Goal: Obtain resource: Download file/media

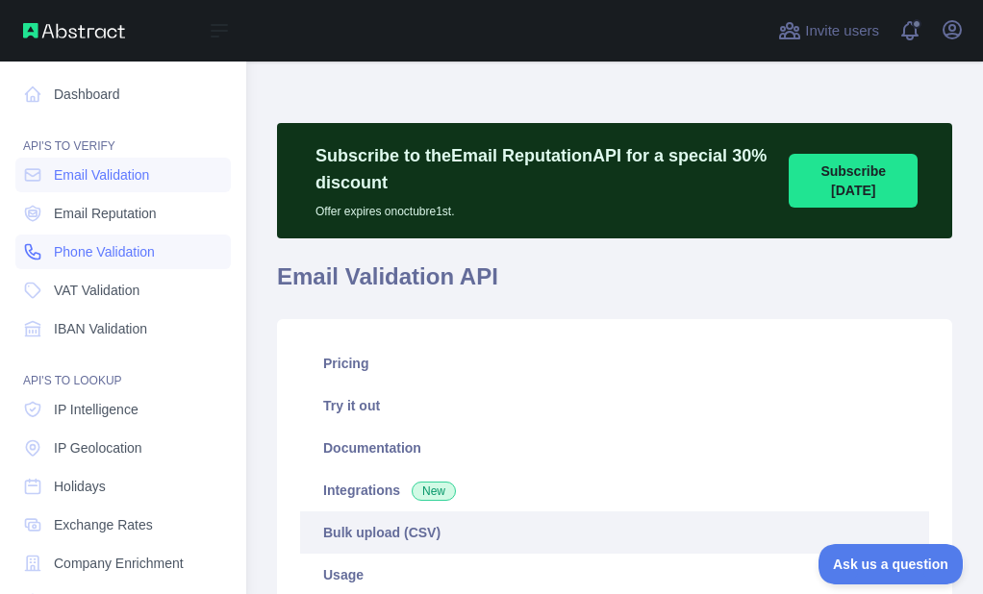
scroll to position [731, 0]
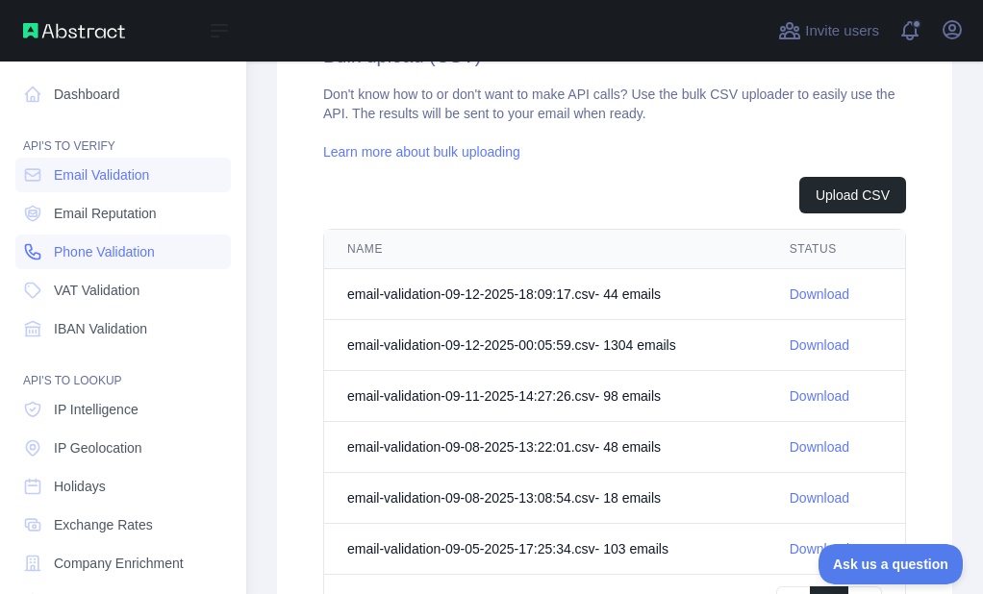
click at [23, 259] on icon at bounding box center [32, 251] width 19 height 19
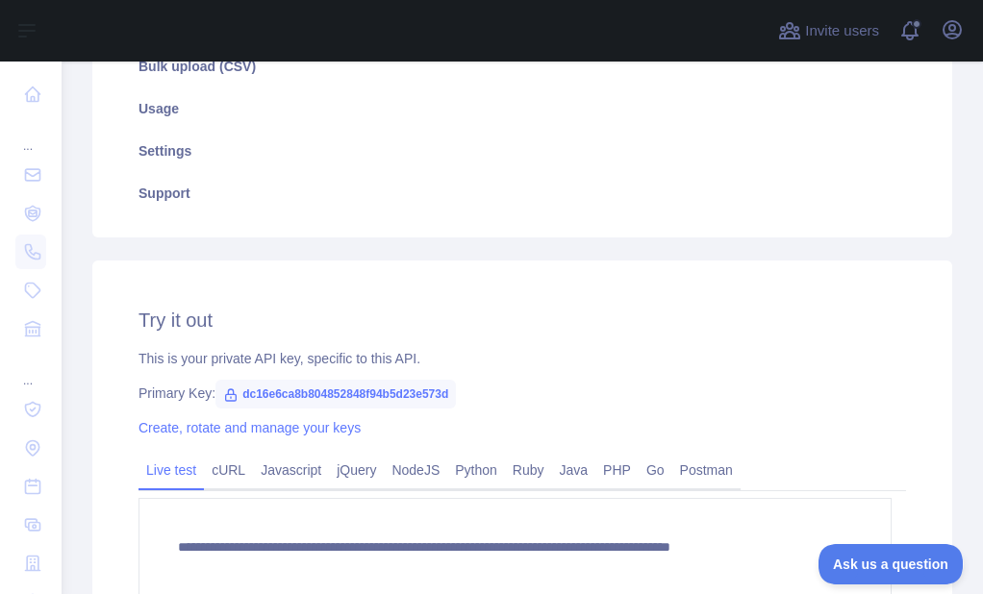
scroll to position [415, 0]
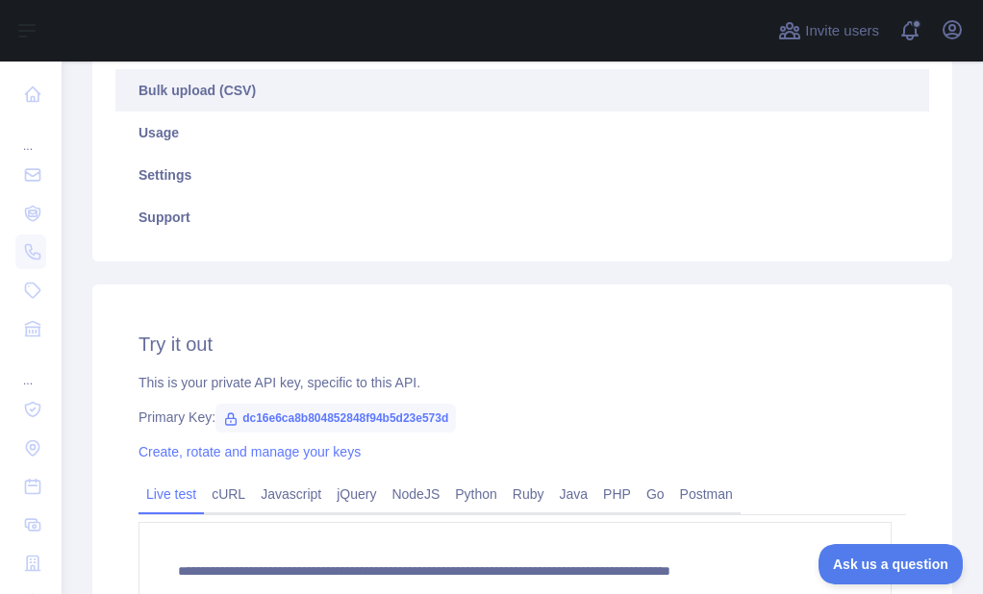
click at [211, 104] on link "Bulk upload (CSV)" at bounding box center [522, 90] width 814 height 42
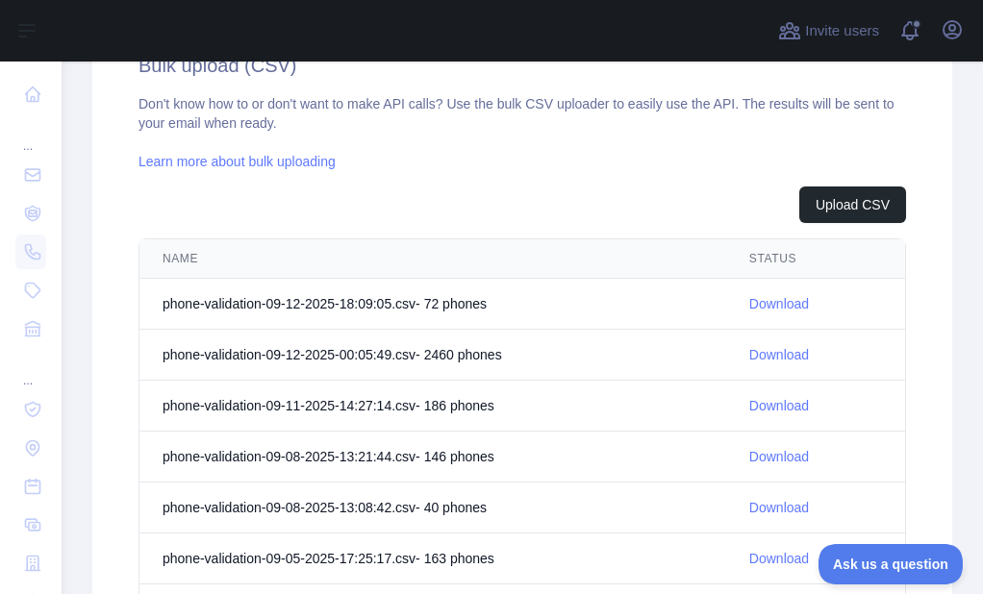
scroll to position [800, 0]
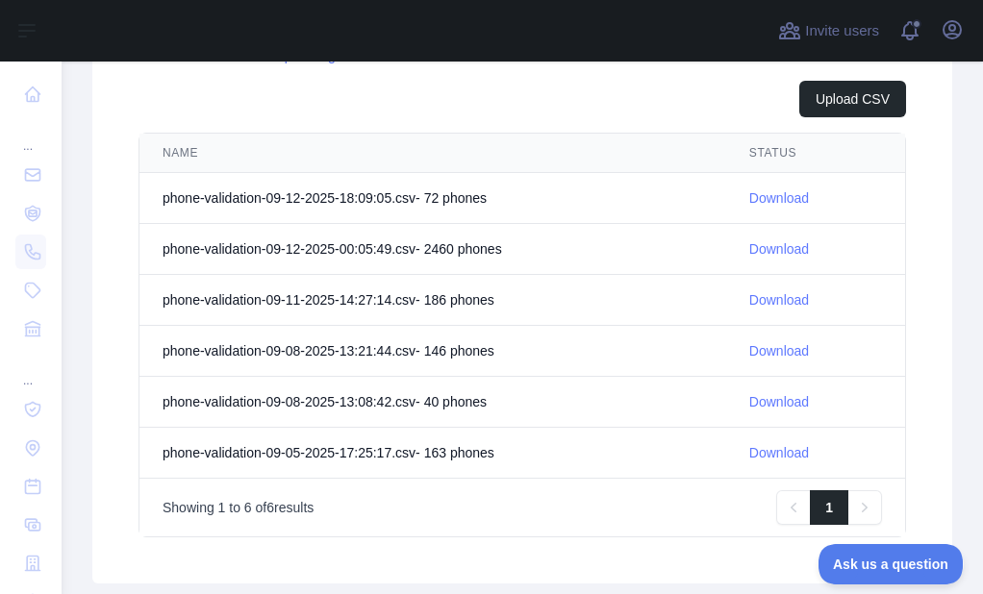
click at [752, 241] on link "Download" at bounding box center [779, 248] width 60 height 15
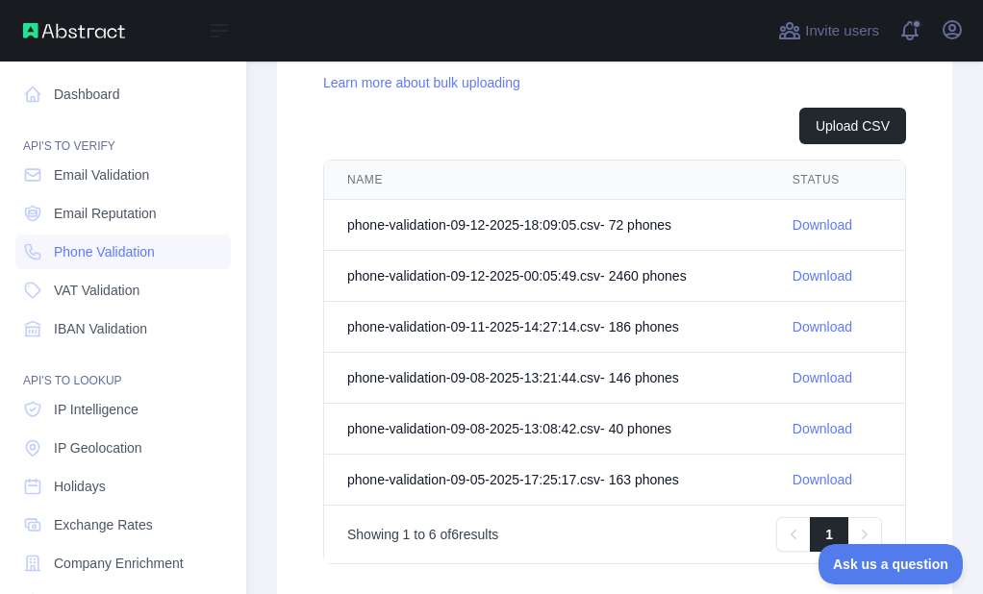
scroll to position [827, 0]
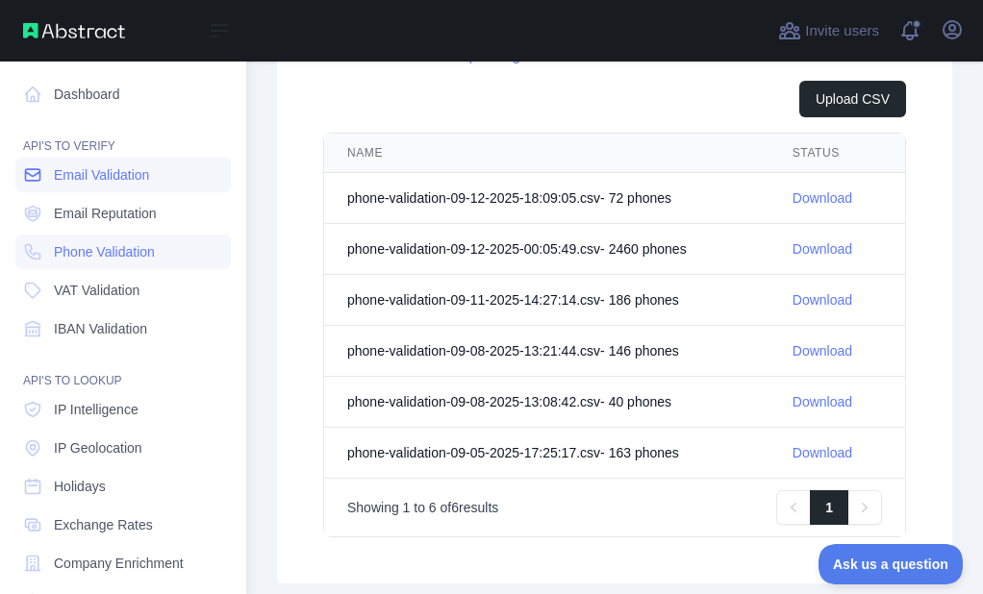
click at [26, 172] on icon at bounding box center [33, 175] width 14 height 12
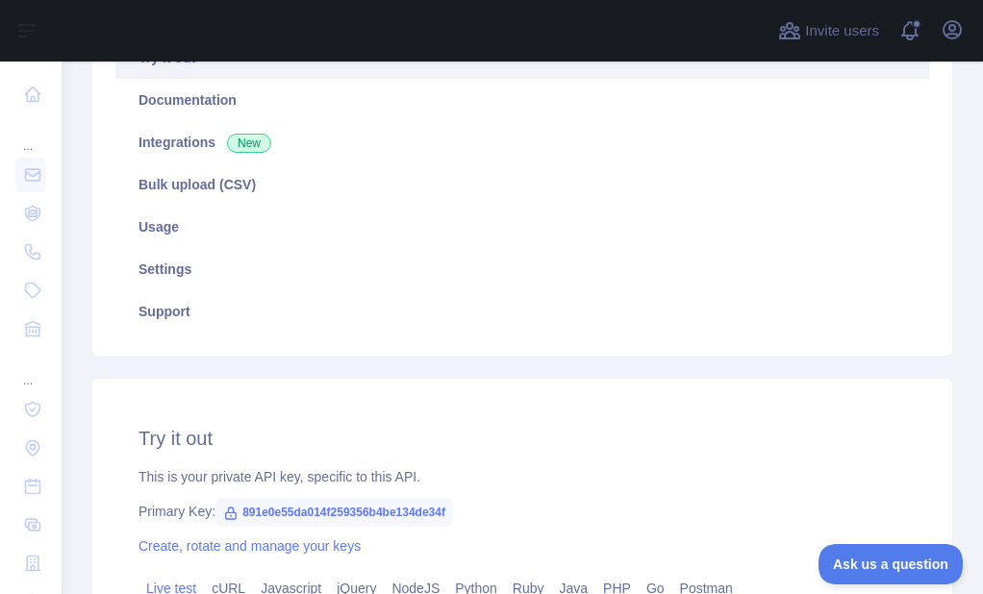
scroll to position [129, 0]
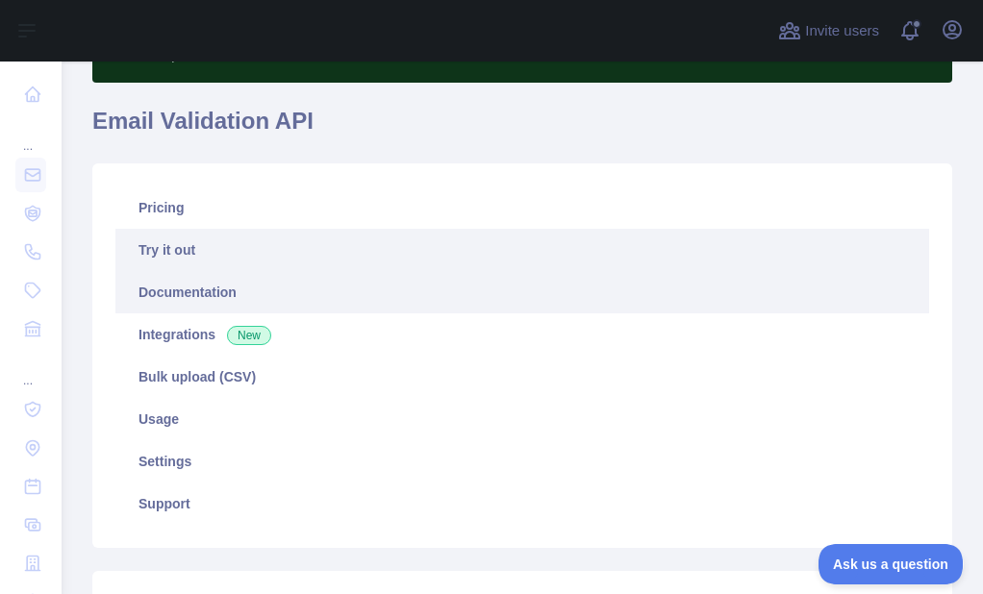
click at [160, 279] on link "Documentation" at bounding box center [522, 292] width 814 height 42
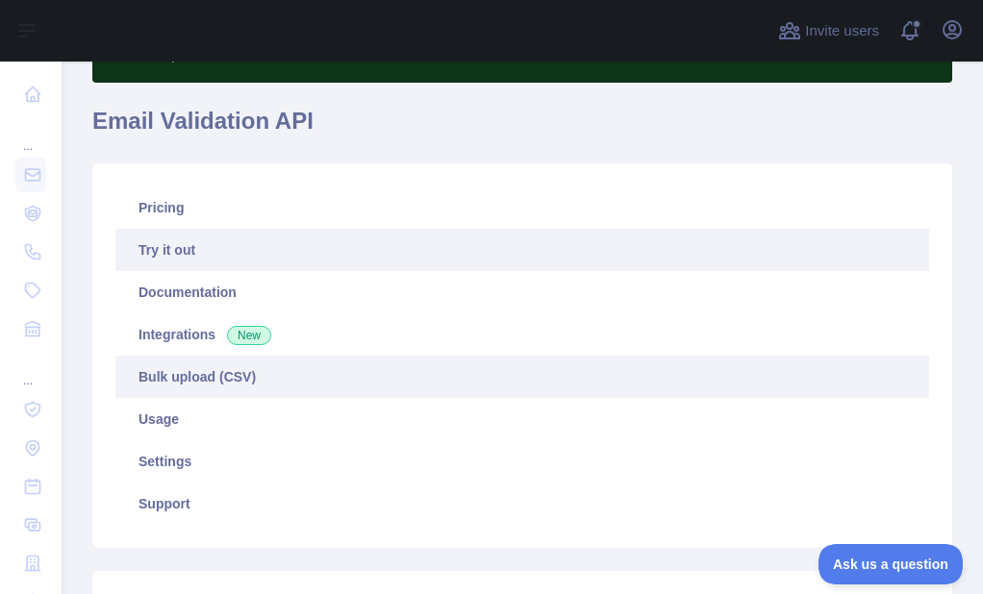
click at [168, 374] on link "Bulk upload (CSV)" at bounding box center [522, 377] width 814 height 42
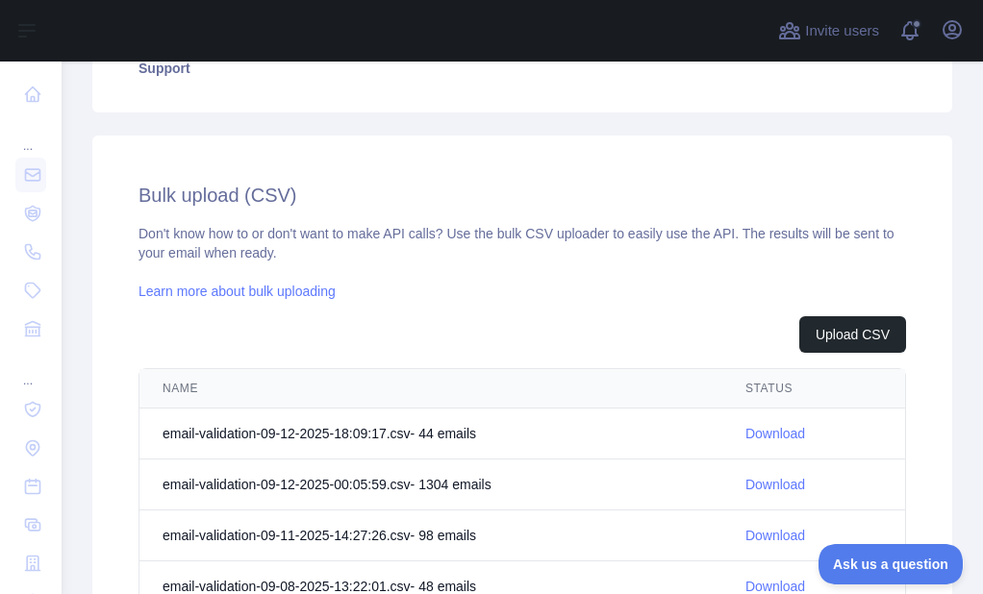
scroll to position [706, 0]
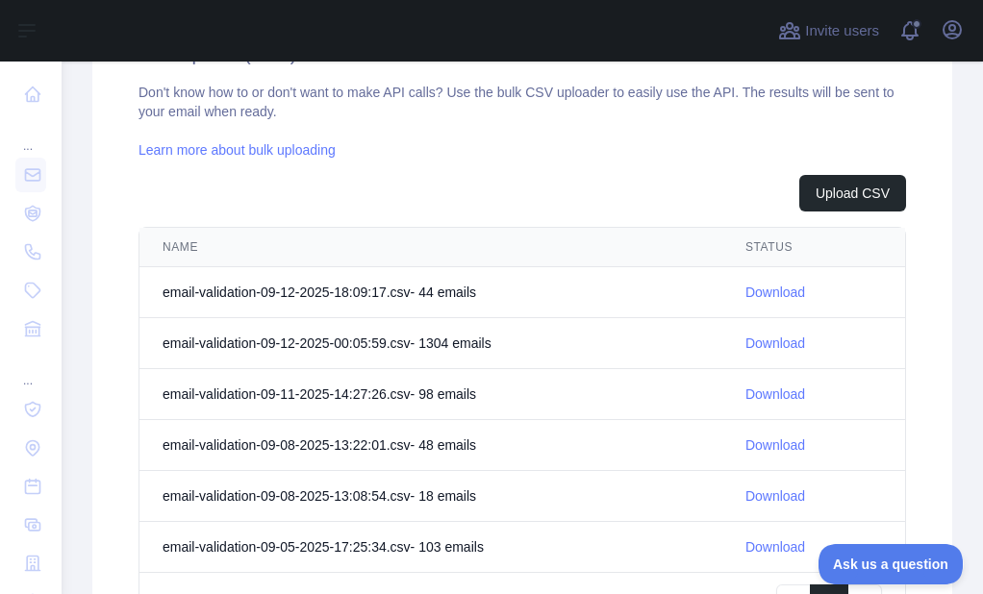
click at [757, 342] on link "Download" at bounding box center [775, 343] width 60 height 15
